Goal: Find contact information: Find contact information

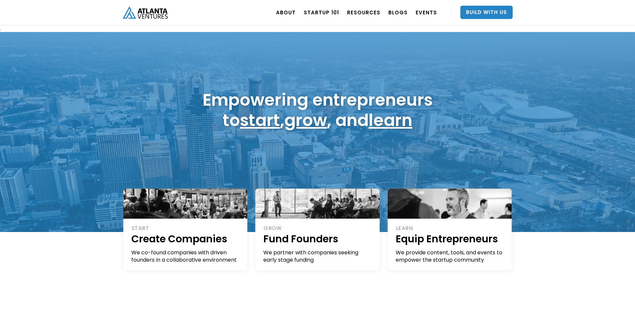
click at [359, 23] on nav "ABOUT OUR STORY TEAM Job Board PORTFOLIO Startup 101 RESOURCES TOOLS STORIES NE…" at bounding box center [392, 12] width 241 height 25
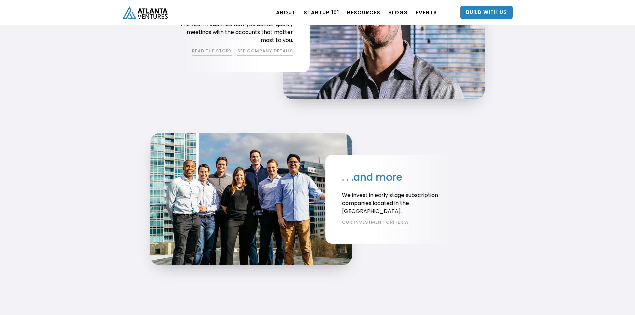
scroll to position [1229, 0]
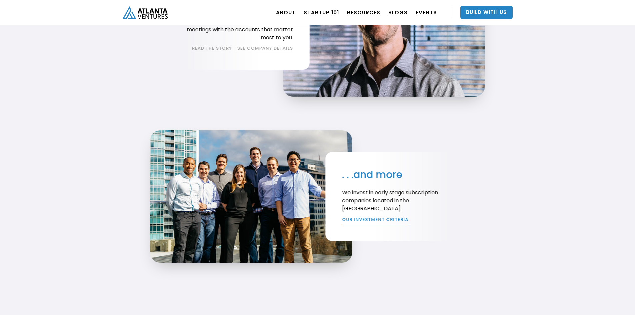
click at [381, 216] on link "OUR INVESTMENT CRITERIA" at bounding box center [375, 220] width 66 height 8
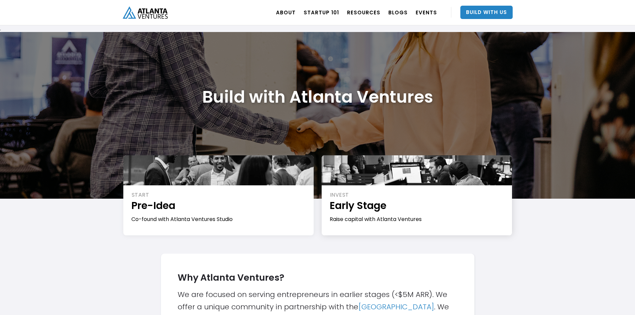
drag, startPoint x: 0, startPoint y: 0, endPoint x: 381, endPoint y: 216, distance: 438.0
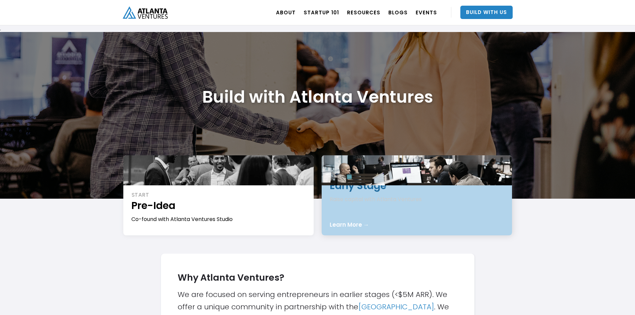
click at [381, 216] on div "INVEST Early Stage Raise capital with Atlanta Ventures Learn More →" at bounding box center [417, 195] width 190 height 80
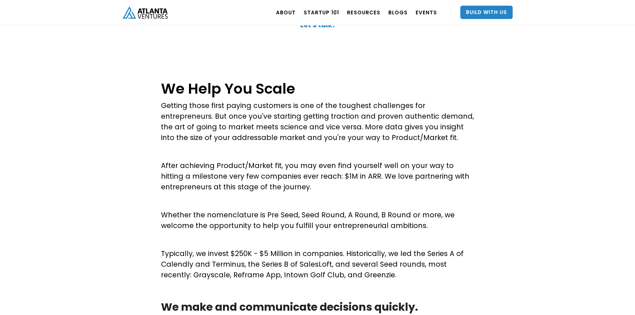
scroll to position [208, 0]
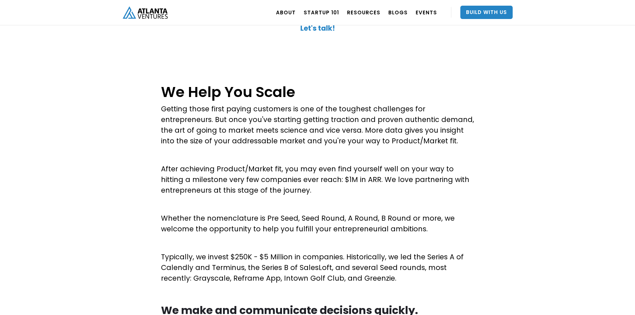
drag, startPoint x: 316, startPoint y: 189, endPoint x: 312, endPoint y: 195, distance: 7.4
click at [312, 195] on p "After achieving Product/Market fit, you may even find yourself well on your way…" at bounding box center [317, 180] width 313 height 32
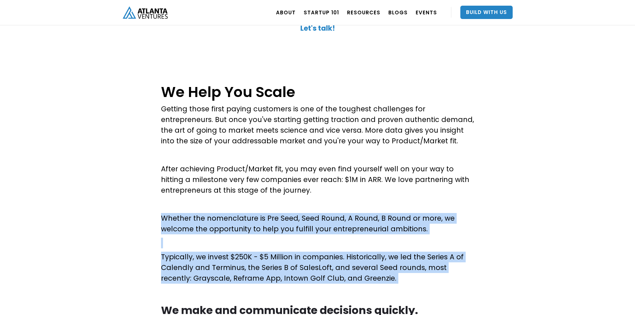
drag, startPoint x: 330, startPoint y: 197, endPoint x: 351, endPoint y: 285, distance: 90.6
click at [351, 285] on div "We Help You Scale Getting those first paying customers is one of the toughest c…" at bounding box center [317, 229] width 313 height 299
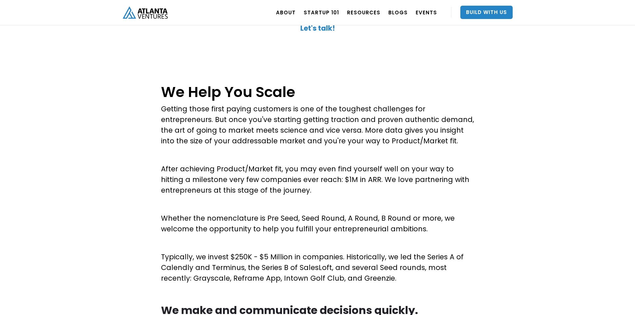
click at [353, 281] on p "Typically, we invest $250K - $5 Million in companies. Historically, we led the …" at bounding box center [317, 268] width 313 height 32
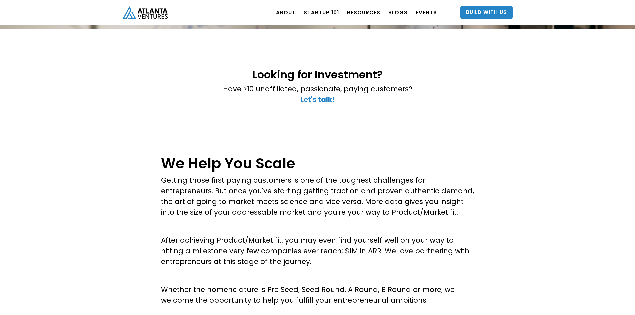
scroll to position [0, 0]
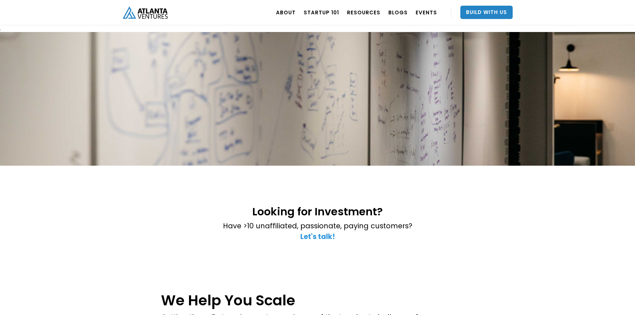
click at [325, 236] on strong "Let's talk!" at bounding box center [317, 237] width 35 height 10
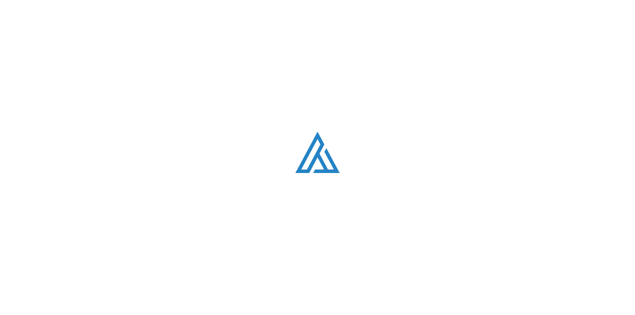
scroll to position [1892, 0]
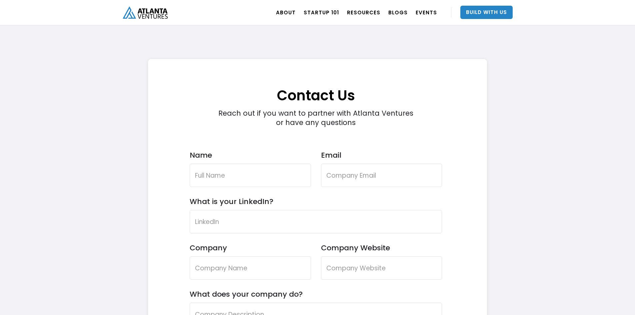
click at [341, 116] on div "Reach out if you want to partner with Atlanta Ventures or have any questions" at bounding box center [316, 118] width 202 height 19
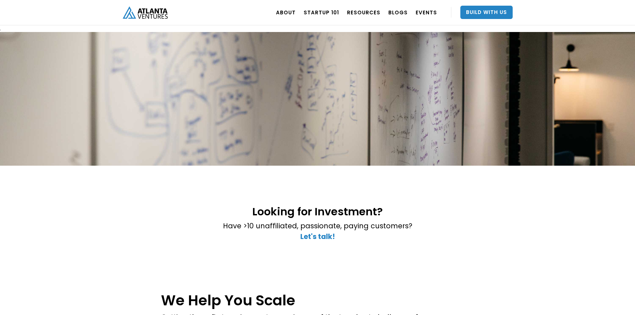
click at [277, 226] on p "Have >10 unaffiliated, passionate, paying customers? ‍ Let's talk!" at bounding box center [317, 231] width 189 height 21
drag, startPoint x: 409, startPoint y: 227, endPoint x: 401, endPoint y: 229, distance: 8.1
click at [401, 229] on p "Have >10 unaffiliated, passionate, paying customers? ‍ Let's talk!" at bounding box center [317, 231] width 189 height 21
